Goal: Book appointment/travel/reservation

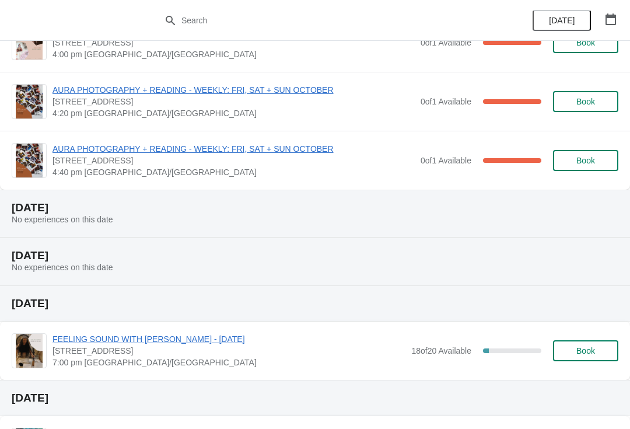
scroll to position [2131, 0]
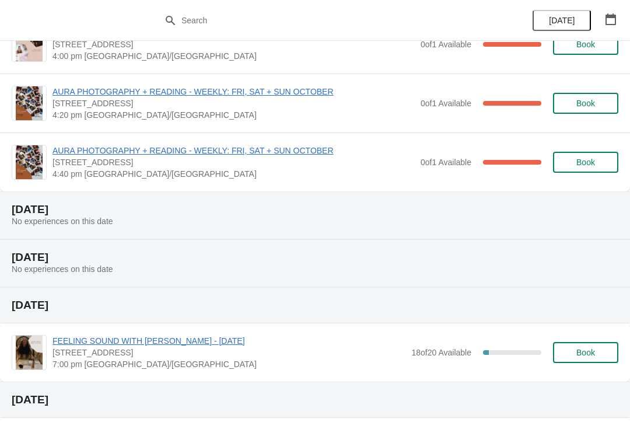
click at [606, 16] on icon "button" at bounding box center [610, 19] width 10 height 12
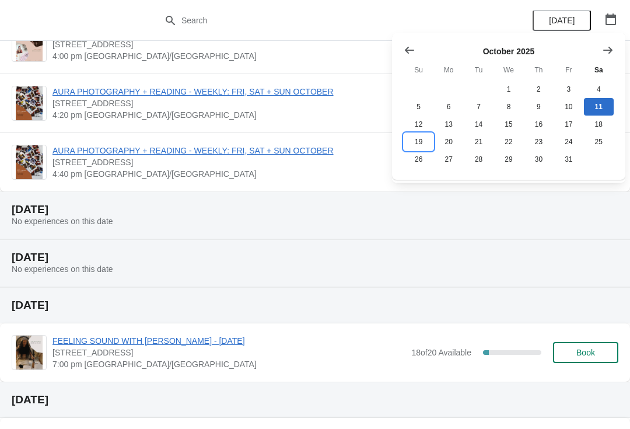
click at [419, 149] on button "19" at bounding box center [419, 141] width 30 height 17
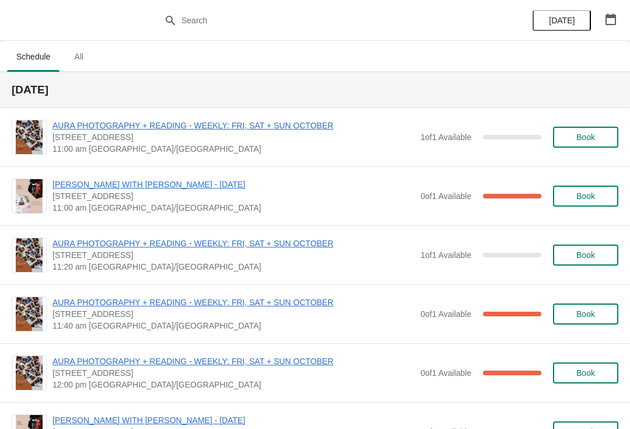
scroll to position [0, 0]
click at [594, 145] on button "Book" at bounding box center [585, 137] width 65 height 21
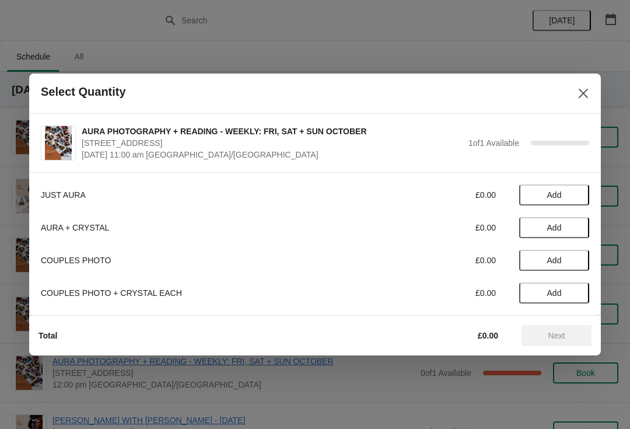
click at [583, 90] on icon "Close" at bounding box center [583, 93] width 12 height 12
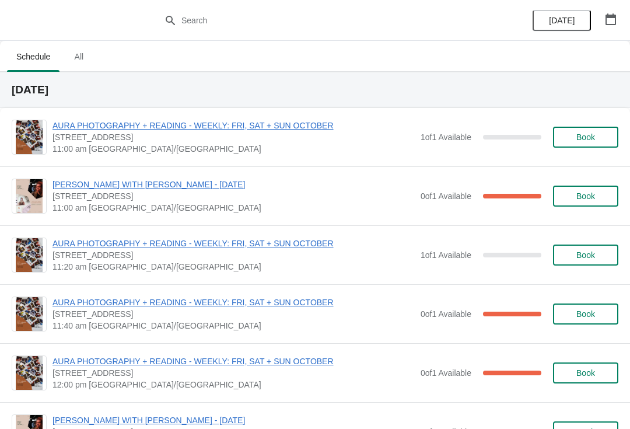
click at [584, 147] on button "Book" at bounding box center [585, 137] width 65 height 21
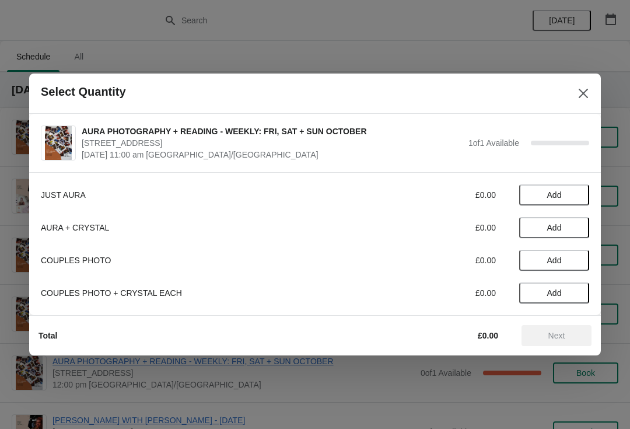
click at [551, 192] on span "Add" at bounding box center [554, 194] width 15 height 9
click at [577, 199] on icon at bounding box center [574, 195] width 12 height 12
click at [546, 339] on span "Next" at bounding box center [556, 335] width 51 height 9
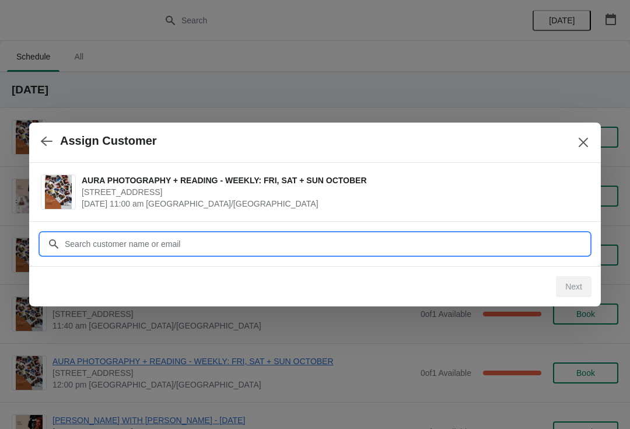
click at [431, 234] on input "Customer" at bounding box center [326, 243] width 525 height 21
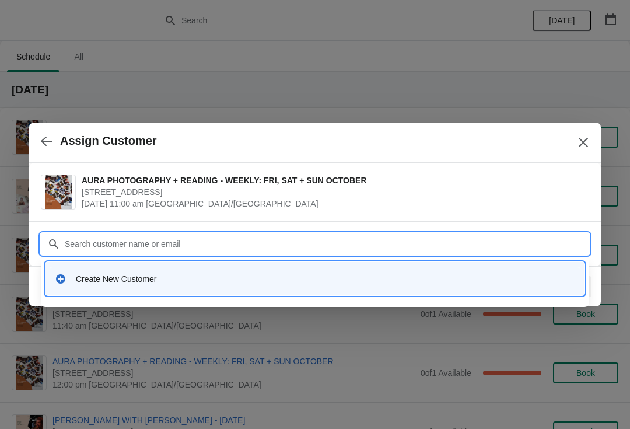
click at [250, 289] on div "Create New Customer" at bounding box center [315, 279] width 530 height 24
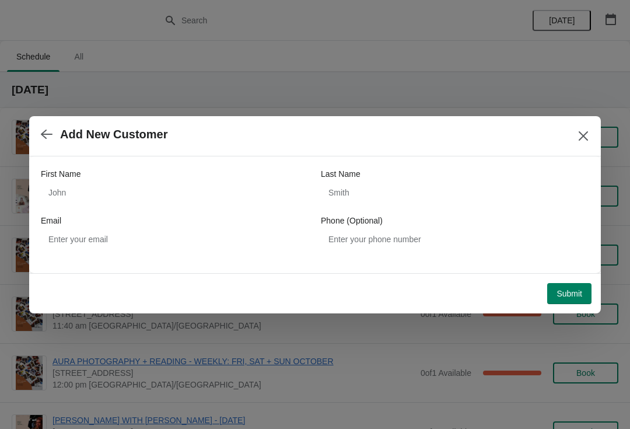
click at [580, 136] on icon "Close" at bounding box center [583, 136] width 12 height 12
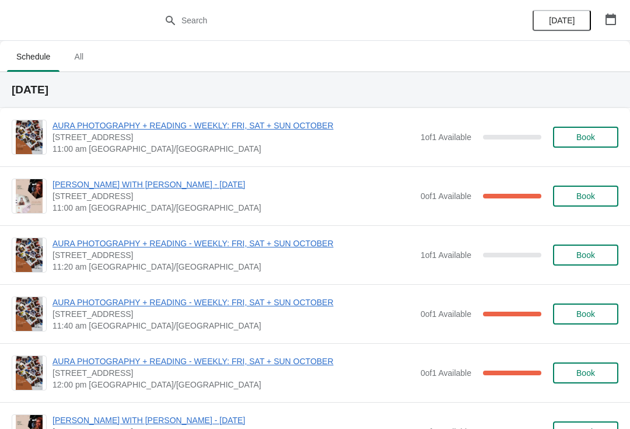
click at [581, 142] on span "Book" at bounding box center [585, 136] width 19 height 9
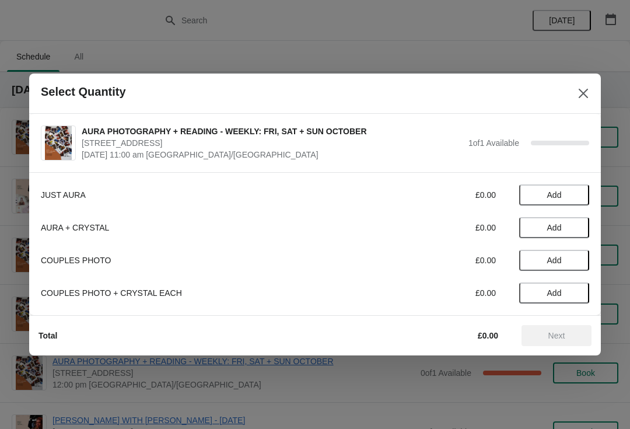
click at [541, 187] on button "Add" at bounding box center [554, 194] width 70 height 21
click at [551, 339] on span "Next" at bounding box center [556, 335] width 17 height 9
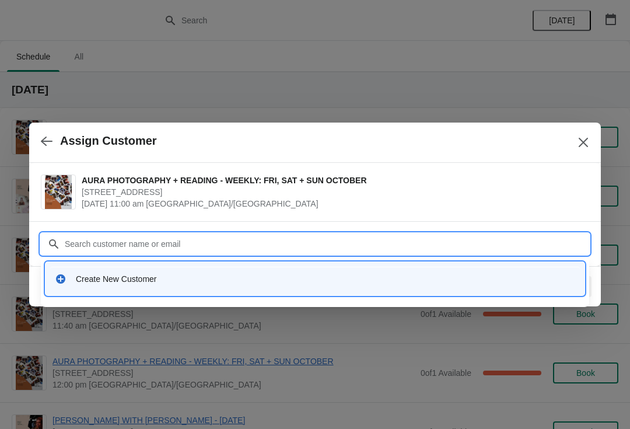
click at [382, 285] on div "Create New Customer" at bounding box center [315, 279] width 530 height 24
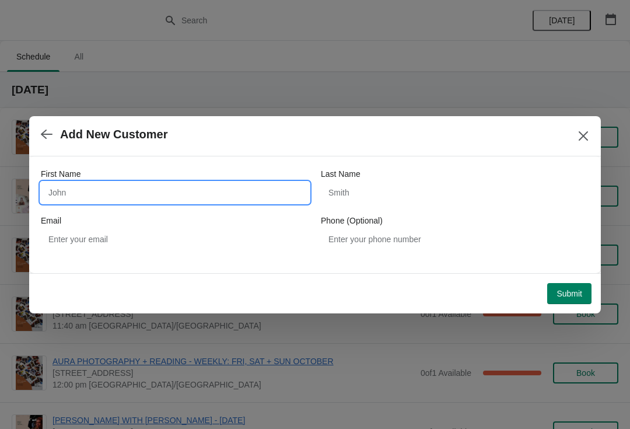
click at [61, 198] on input "First Name" at bounding box center [175, 192] width 268 height 21
type input "Anna"
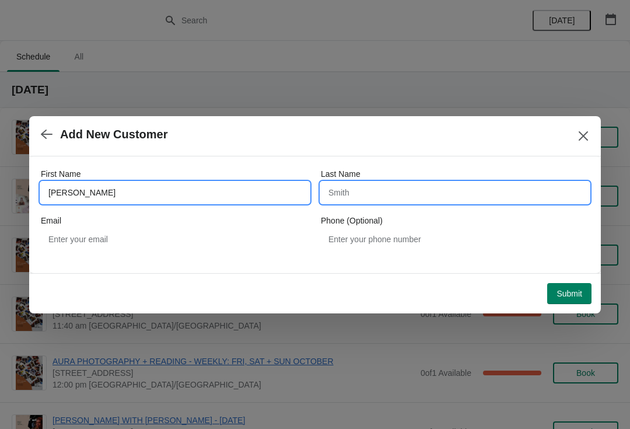
click at [386, 196] on input "Last Name" at bounding box center [455, 192] width 268 height 21
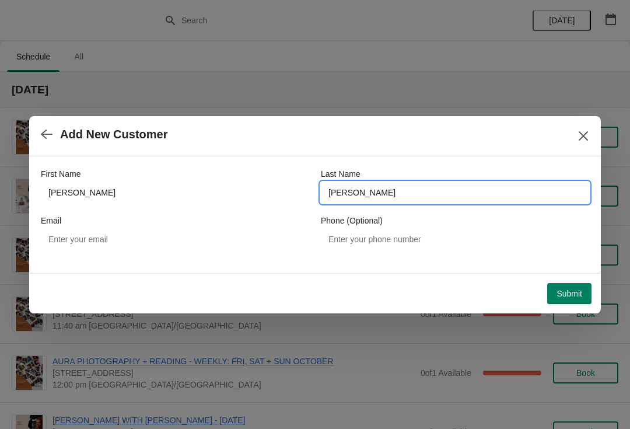
type input "Pogrebniak"
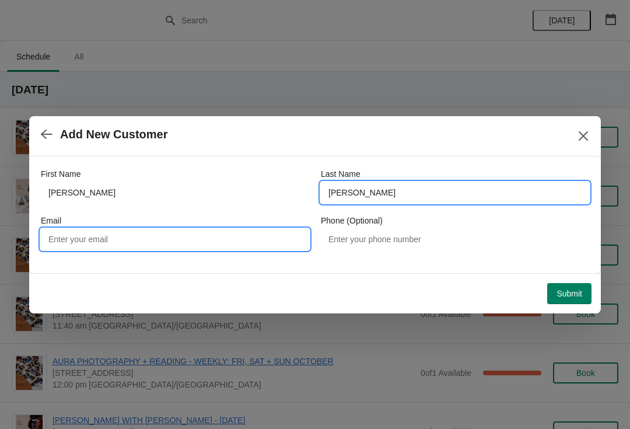
click at [230, 238] on input "Email" at bounding box center [175, 239] width 268 height 21
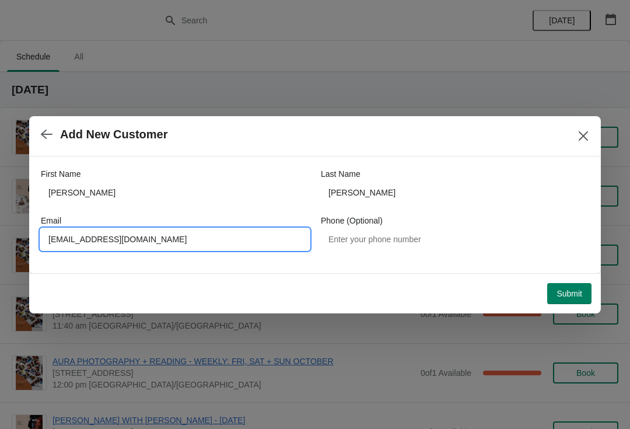
type input "pogrebniakanya@gmail.com"
click at [552, 293] on button "Submit" at bounding box center [569, 293] width 44 height 21
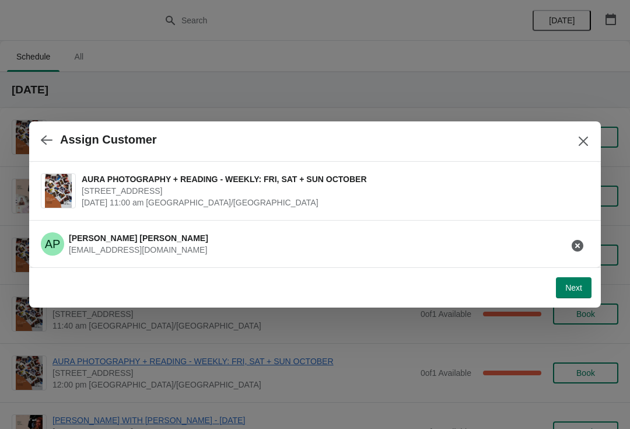
click at [581, 297] on button "Next" at bounding box center [574, 287] width 36 height 21
select select "Yes"
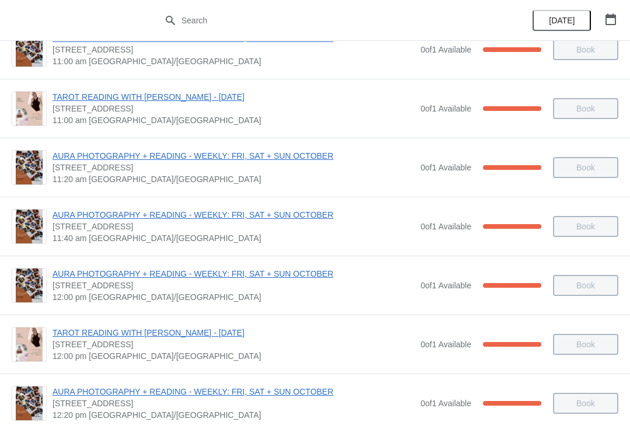
scroll to position [115, 0]
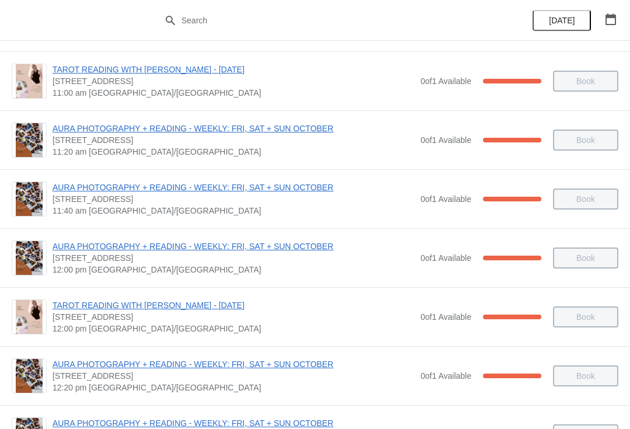
click at [590, 18] on button "[DATE]" at bounding box center [561, 20] width 58 height 21
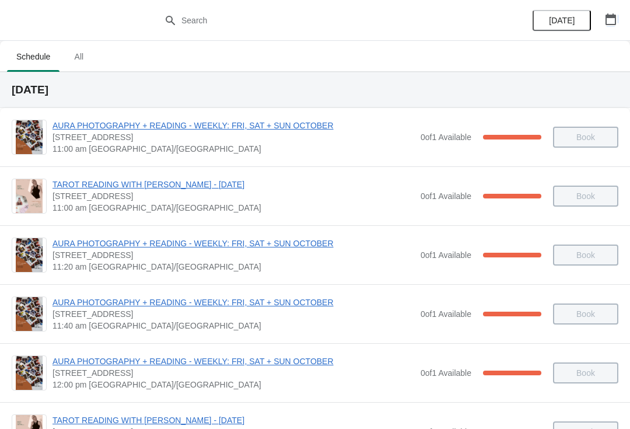
click at [611, 23] on icon "button" at bounding box center [611, 19] width 12 height 12
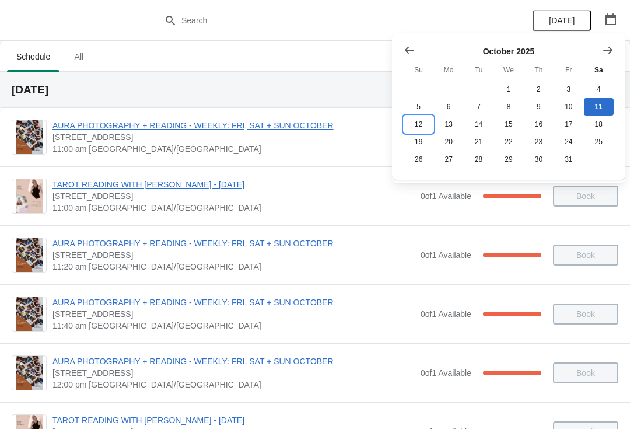
click at [418, 126] on button "12" at bounding box center [419, 123] width 30 height 17
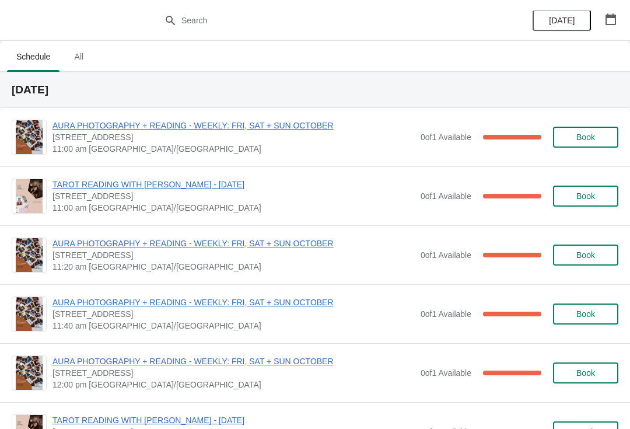
click at [267, 130] on span "AURA PHOTOGRAPHY + READING - WEEKLY: FRI, SAT + SUN OCTOBER" at bounding box center [233, 126] width 362 height 12
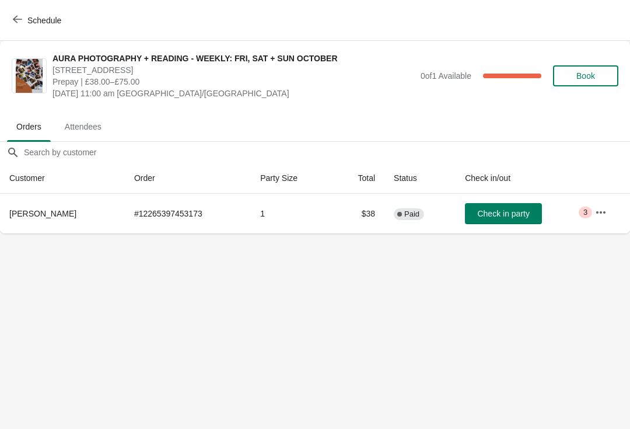
click at [22, 12] on button "Schedule" at bounding box center [38, 20] width 65 height 21
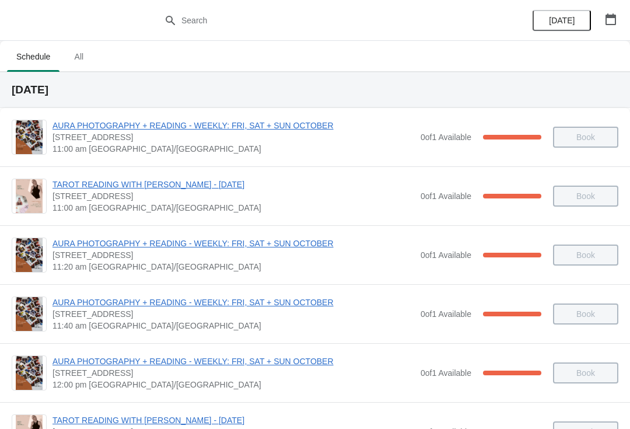
click at [612, 15] on icon "button" at bounding box center [610, 19] width 10 height 12
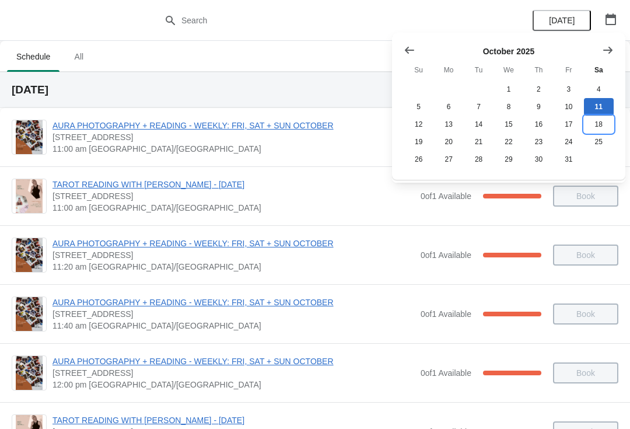
click at [599, 127] on button "18" at bounding box center [599, 123] width 30 height 17
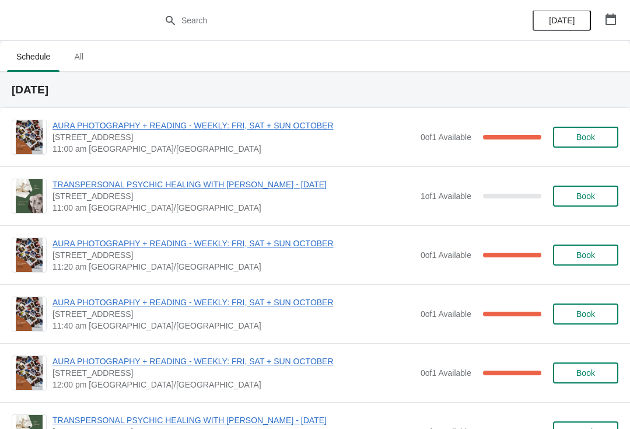
click at [604, 19] on button "button" at bounding box center [610, 19] width 21 height 21
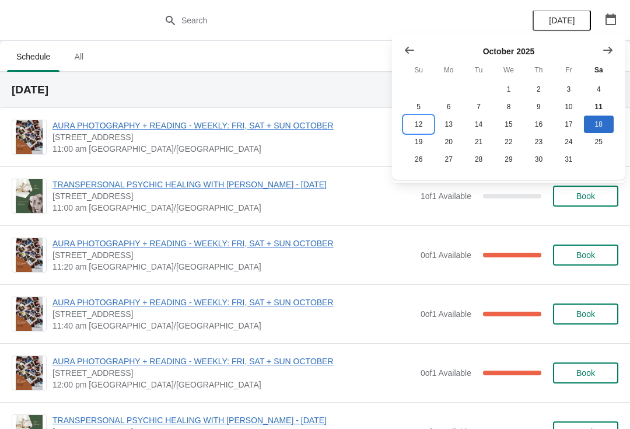
click at [416, 127] on button "12" at bounding box center [419, 123] width 30 height 17
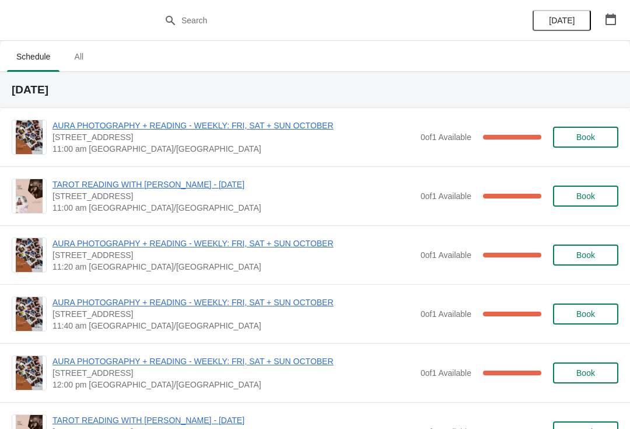
click at [299, 246] on span "AURA PHOTOGRAPHY + READING - WEEKLY: FRI, SAT + SUN OCTOBER" at bounding box center [233, 243] width 362 height 12
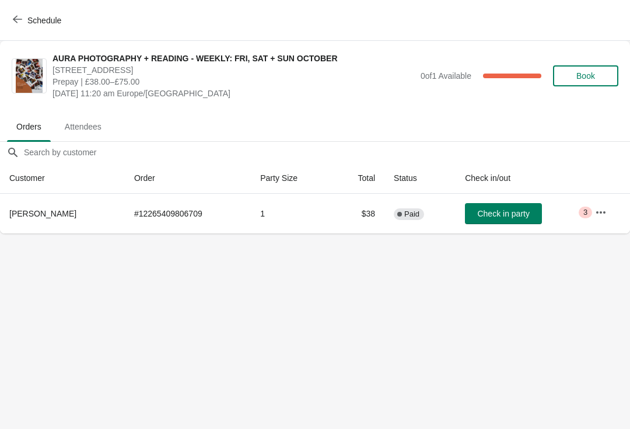
click at [16, 19] on icon "button" at bounding box center [17, 19] width 9 height 9
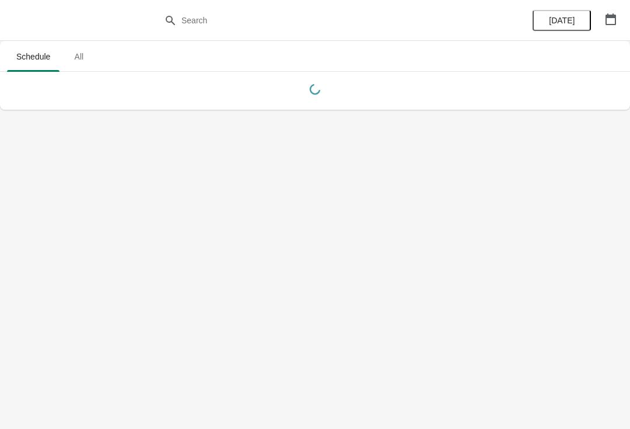
click at [600, 23] on button "button" at bounding box center [610, 19] width 21 height 21
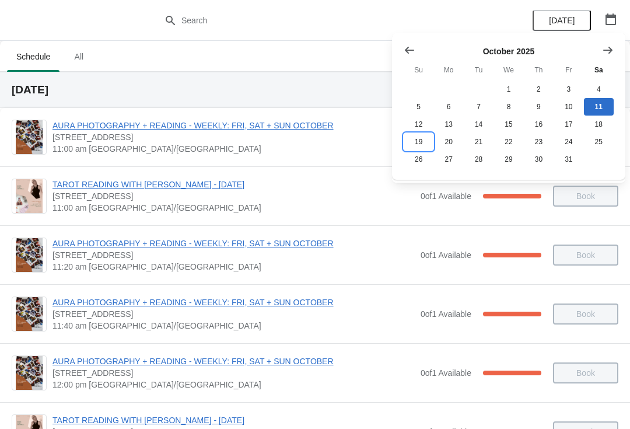
click at [417, 147] on button "19" at bounding box center [419, 141] width 30 height 17
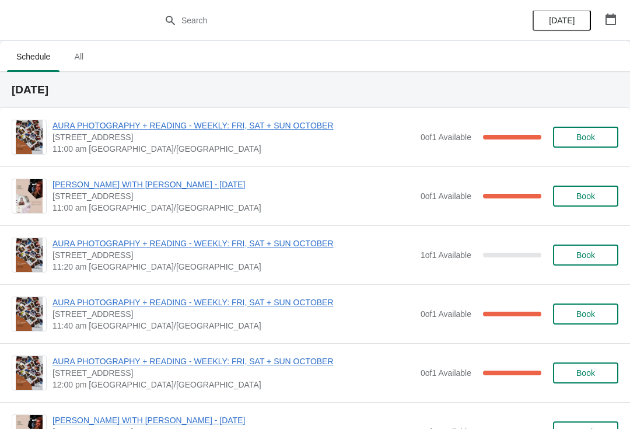
click at [254, 248] on span "AURA PHOTOGRAPHY + READING - WEEKLY: FRI, SAT + SUN OCTOBER" at bounding box center [233, 243] width 362 height 12
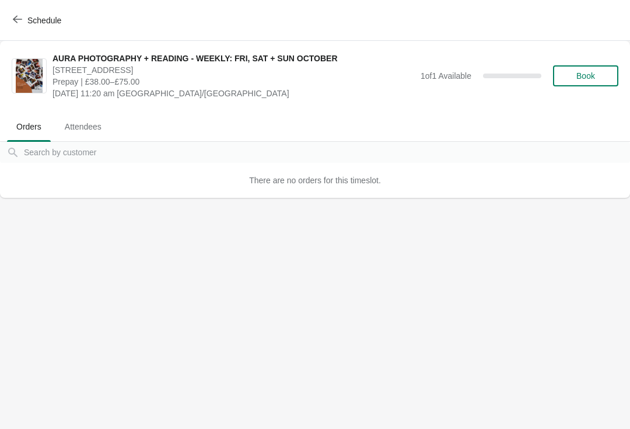
click at [586, 75] on span "Book" at bounding box center [585, 75] width 19 height 9
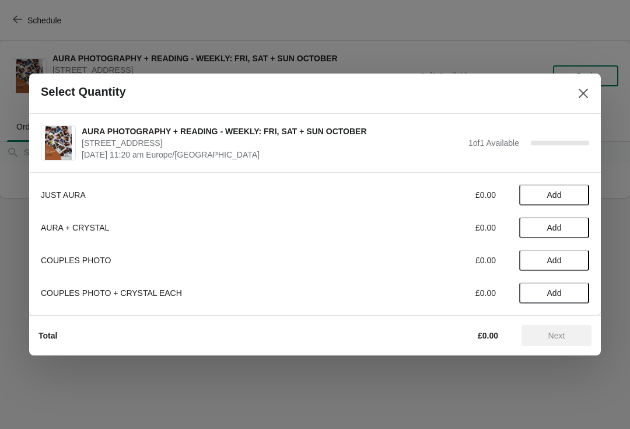
click at [550, 201] on button "Add" at bounding box center [554, 194] width 70 height 21
click at [554, 344] on button "Next" at bounding box center [556, 335] width 70 height 21
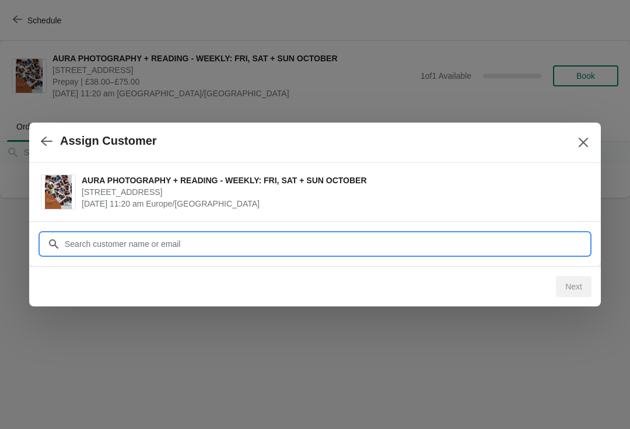
click at [274, 237] on input "Customer" at bounding box center [326, 243] width 525 height 21
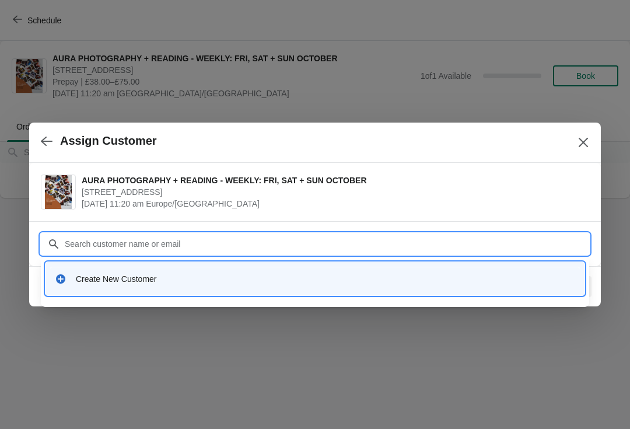
click at [374, 279] on div "Create New Customer" at bounding box center [325, 279] width 499 height 12
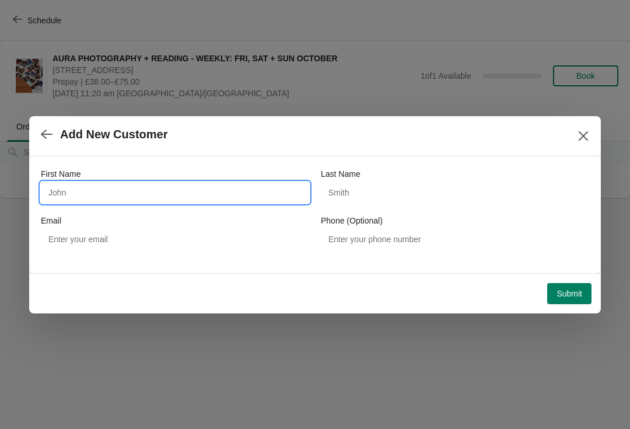
click at [117, 202] on input "First Name" at bounding box center [175, 192] width 268 height 21
type input "Anna"
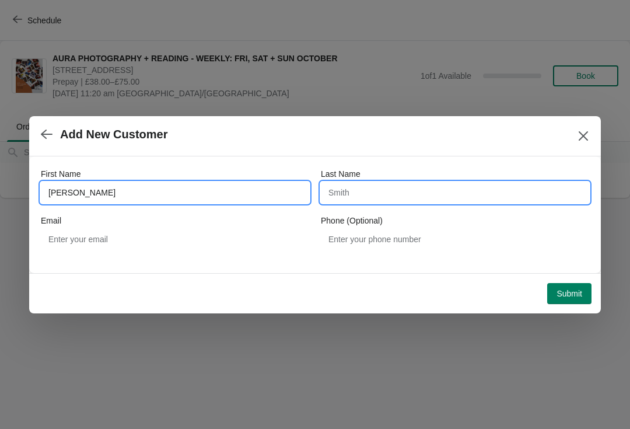
click at [399, 183] on input "Last Name" at bounding box center [455, 192] width 268 height 21
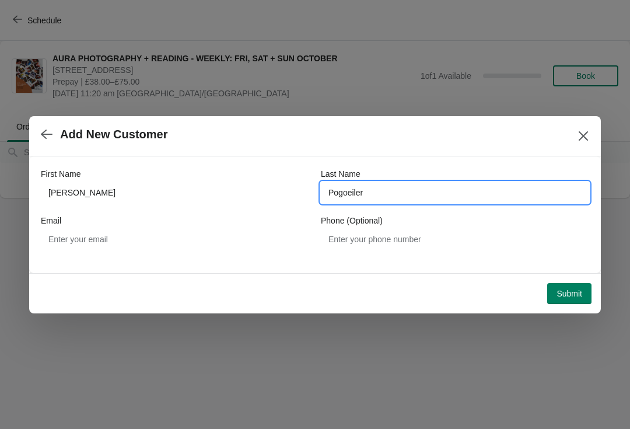
click at [342, 182] on input "Pogoeiler" at bounding box center [455, 192] width 268 height 21
click at [386, 195] on input "Pogoeiler" at bounding box center [455, 192] width 268 height 21
type input "Pogoriler"
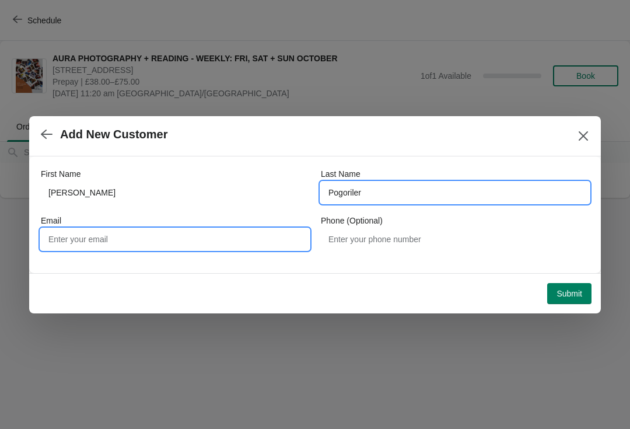
click at [190, 240] on input "Email" at bounding box center [175, 239] width 268 height 21
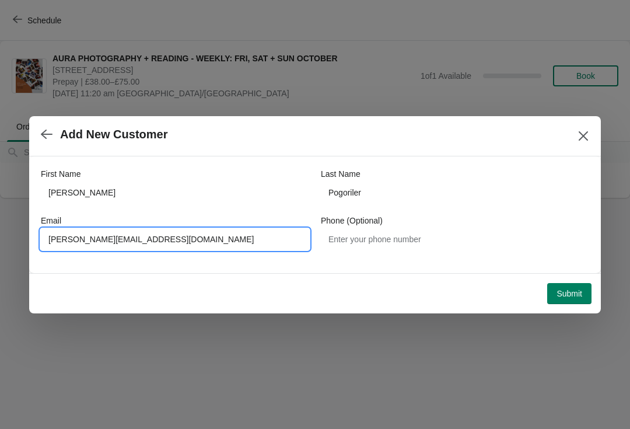
type input "Anna.pogoriler@gmail.com"
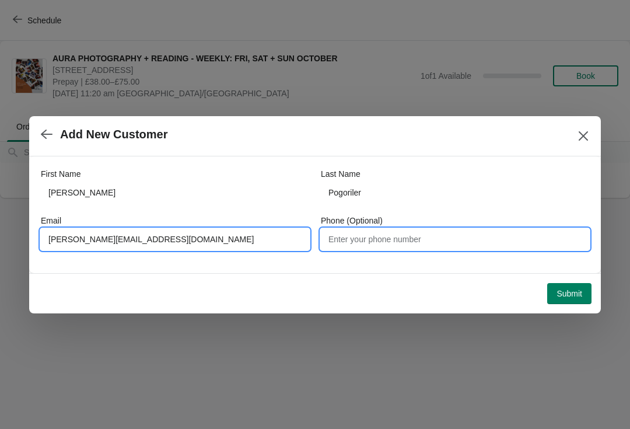
click at [381, 242] on input "Phone (Optional)" at bounding box center [455, 239] width 268 height 21
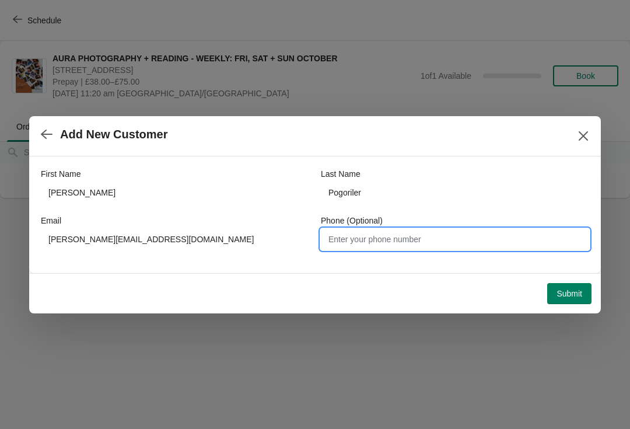
click at [571, 290] on span "Submit" at bounding box center [569, 293] width 26 height 9
